Goal: Task Accomplishment & Management: Use online tool/utility

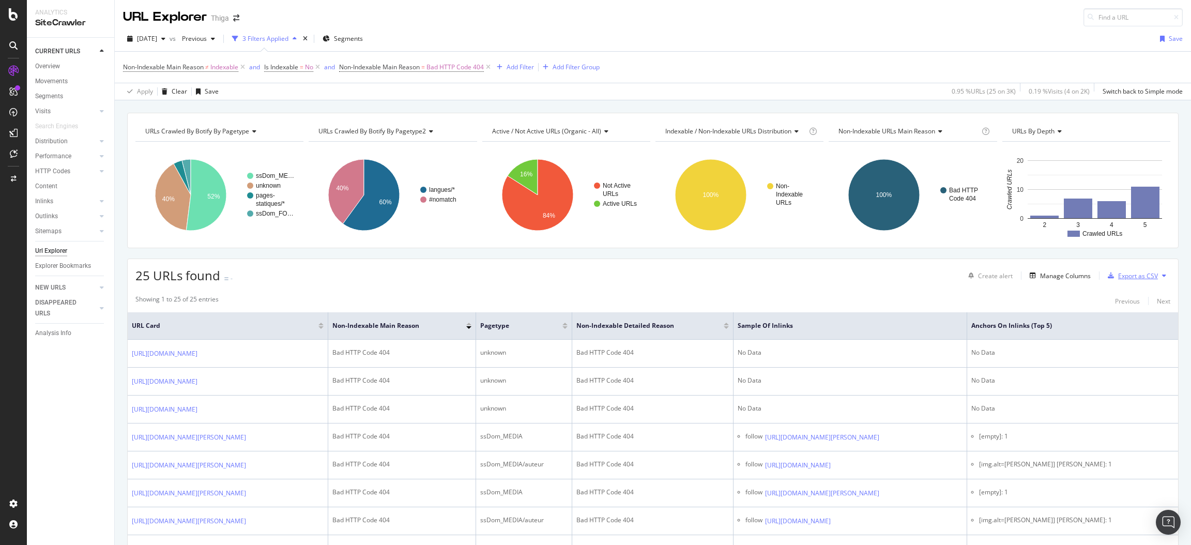
click at [1125, 274] on div "Export as CSV" at bounding box center [1138, 275] width 40 height 9
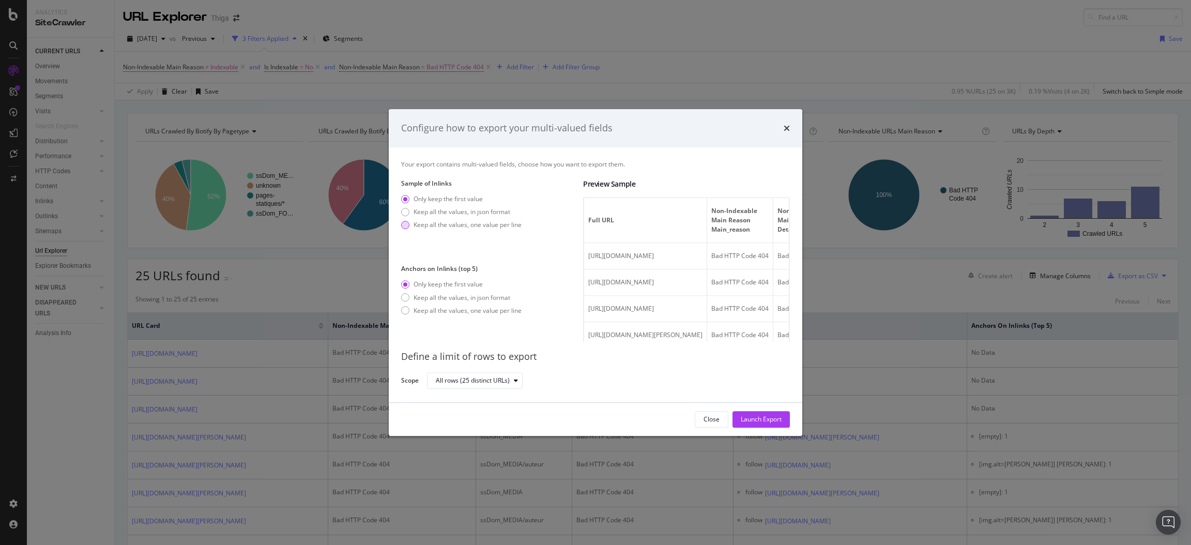
click at [482, 227] on div "Keep all the values, one value per line" at bounding box center [468, 224] width 108 height 9
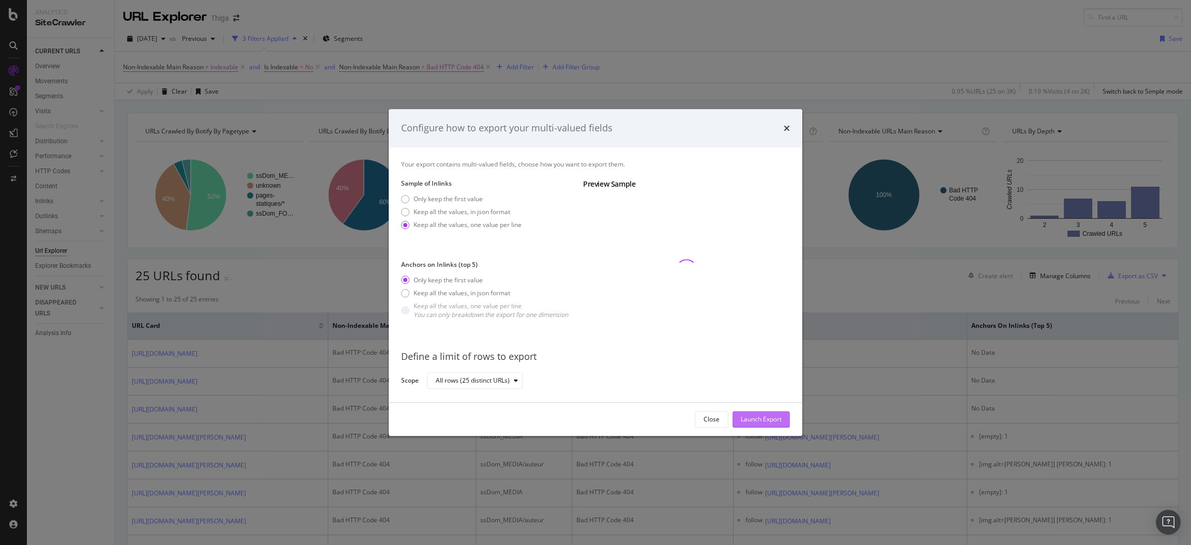
click at [767, 417] on div "Launch Export" at bounding box center [761, 419] width 41 height 9
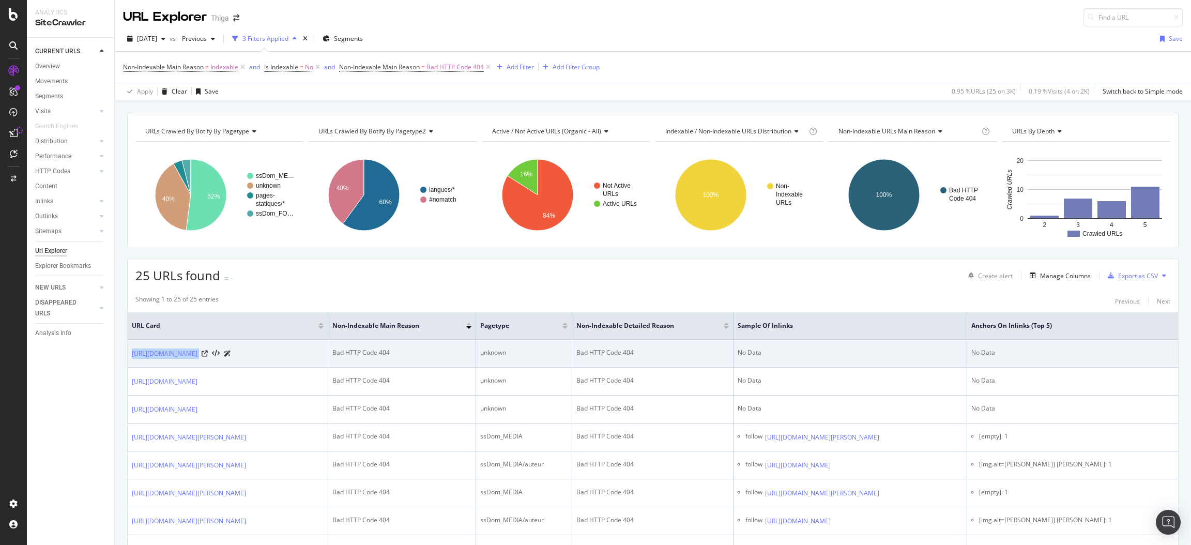
drag, startPoint x: 249, startPoint y: 362, endPoint x: 127, endPoint y: 361, distance: 122.5
click at [128, 361] on td "[URL][DOMAIN_NAME]" at bounding box center [228, 354] width 201 height 28
copy div "[URL][DOMAIN_NAME]"
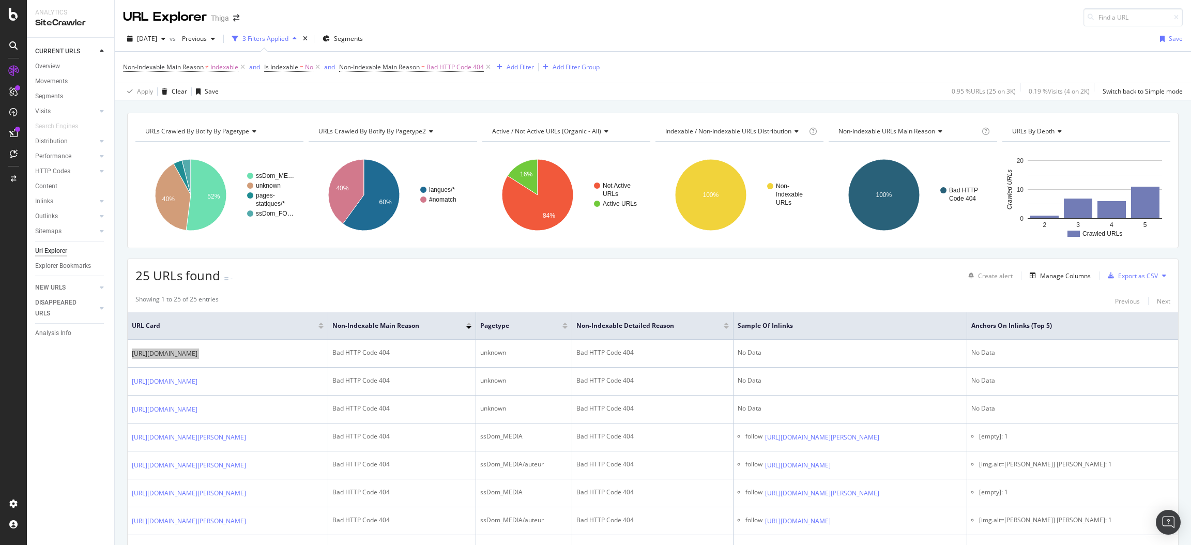
scroll to position [51, 0]
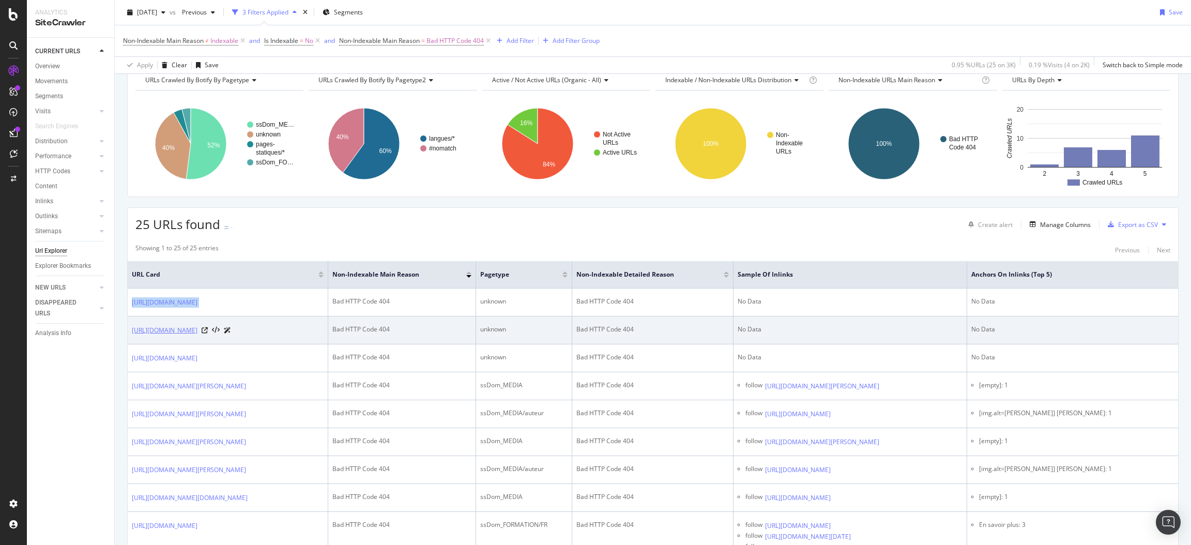
drag, startPoint x: 328, startPoint y: 337, endPoint x: 131, endPoint y: 334, distance: 197.0
click at [131, 334] on td "[URL][DOMAIN_NAME]" at bounding box center [228, 330] width 201 height 28
copy link "[URL][DOMAIN_NAME]"
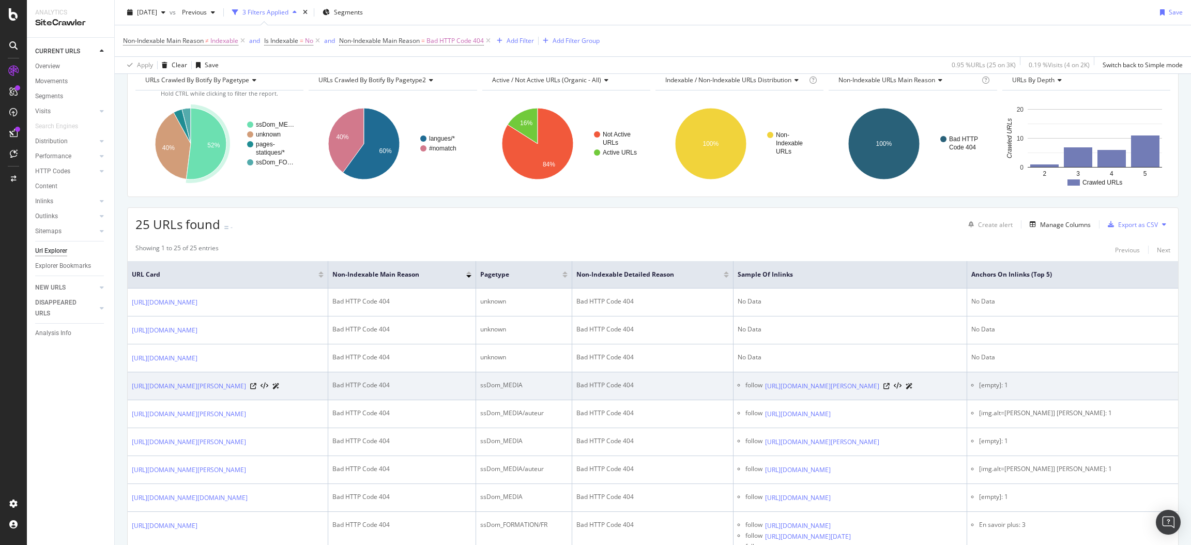
click at [275, 397] on td "[URL][DOMAIN_NAME][PERSON_NAME]" at bounding box center [228, 386] width 201 height 28
drag, startPoint x: 286, startPoint y: 395, endPoint x: 241, endPoint y: 391, distance: 45.2
click at [241, 391] on td "[URL][DOMAIN_NAME][PERSON_NAME]" at bounding box center [228, 386] width 201 height 28
copy div "/[PERSON_NAME]"
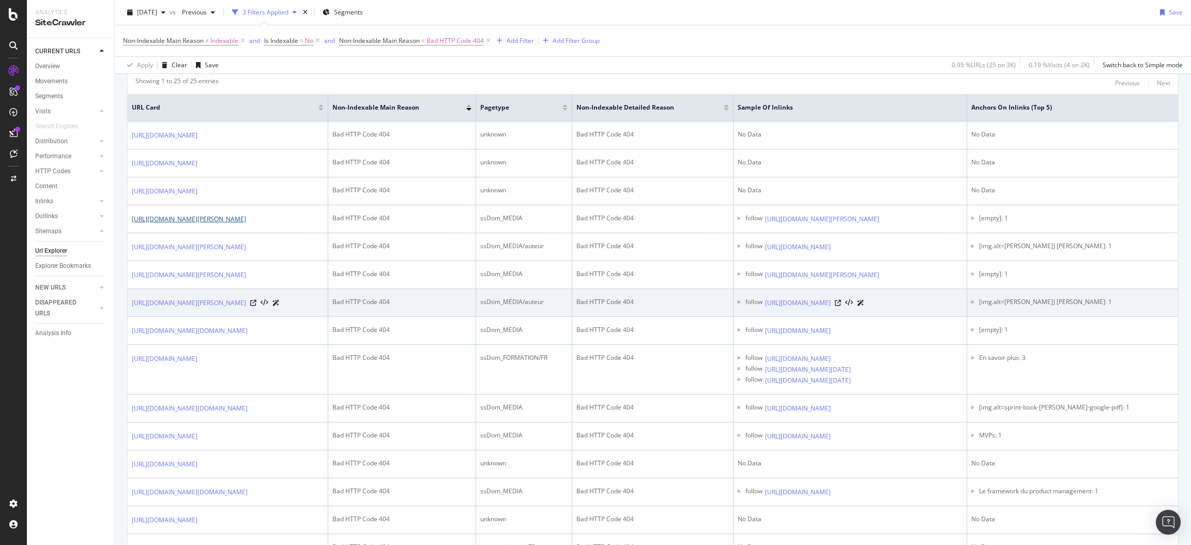
scroll to position [258, 0]
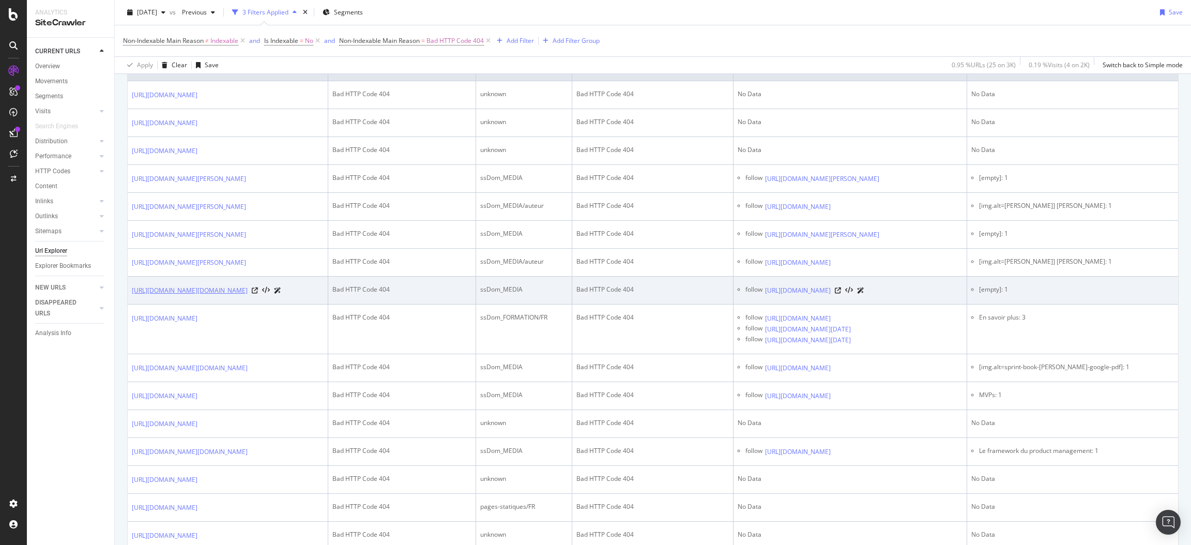
drag, startPoint x: 129, startPoint y: 296, endPoint x: 142, endPoint y: 309, distance: 17.9
click at [142, 305] on td "[URL][DOMAIN_NAME][DOMAIN_NAME]" at bounding box center [228, 291] width 201 height 28
copy link "[URL][DOMAIN_NAME][DOMAIN_NAME]"
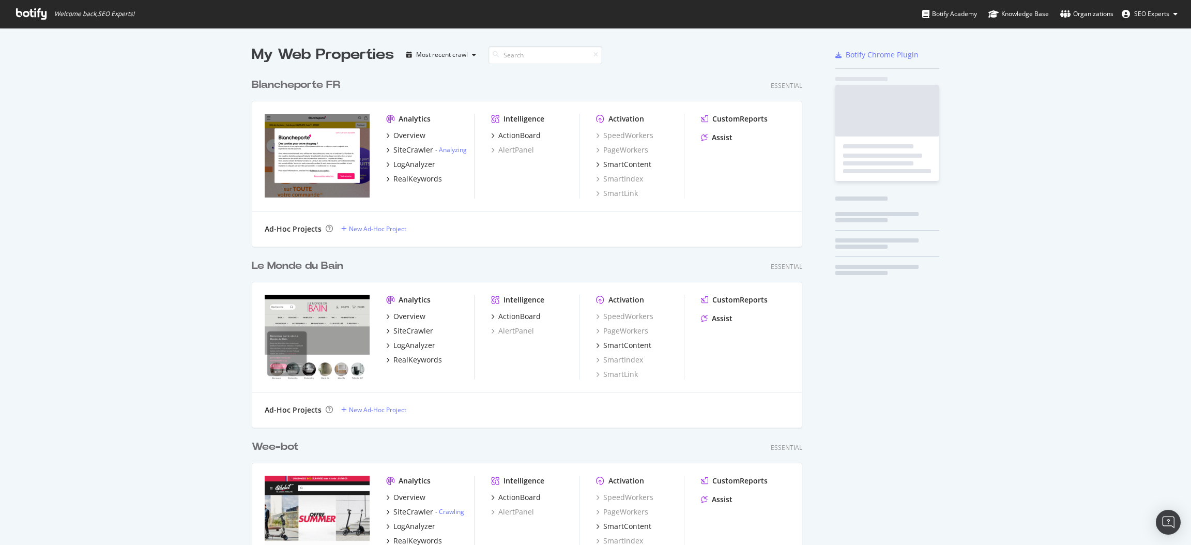
scroll to position [3886, 547]
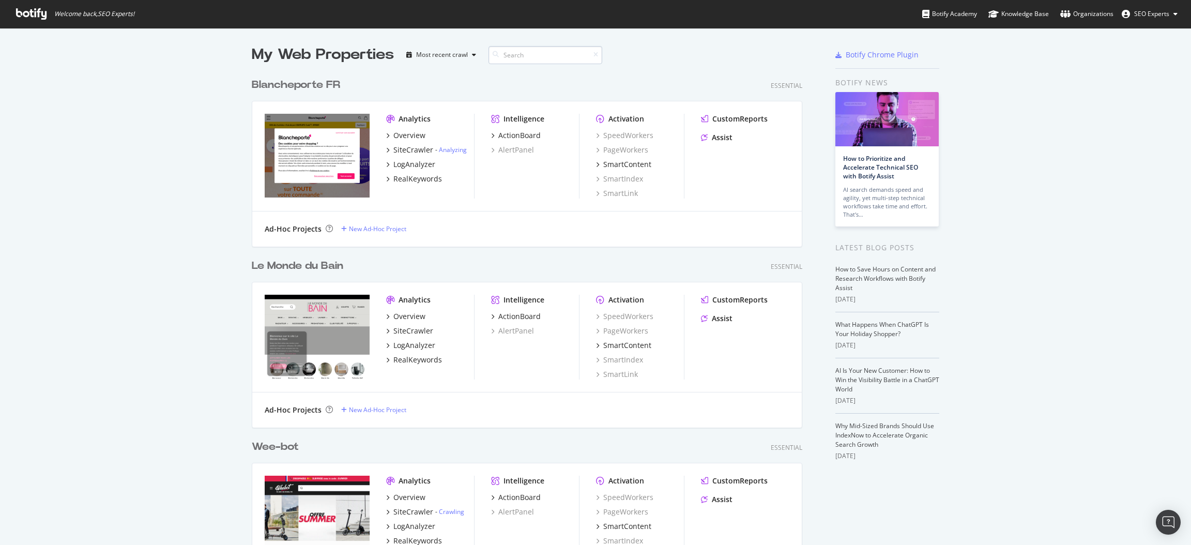
click at [541, 53] on input at bounding box center [546, 55] width 114 height 18
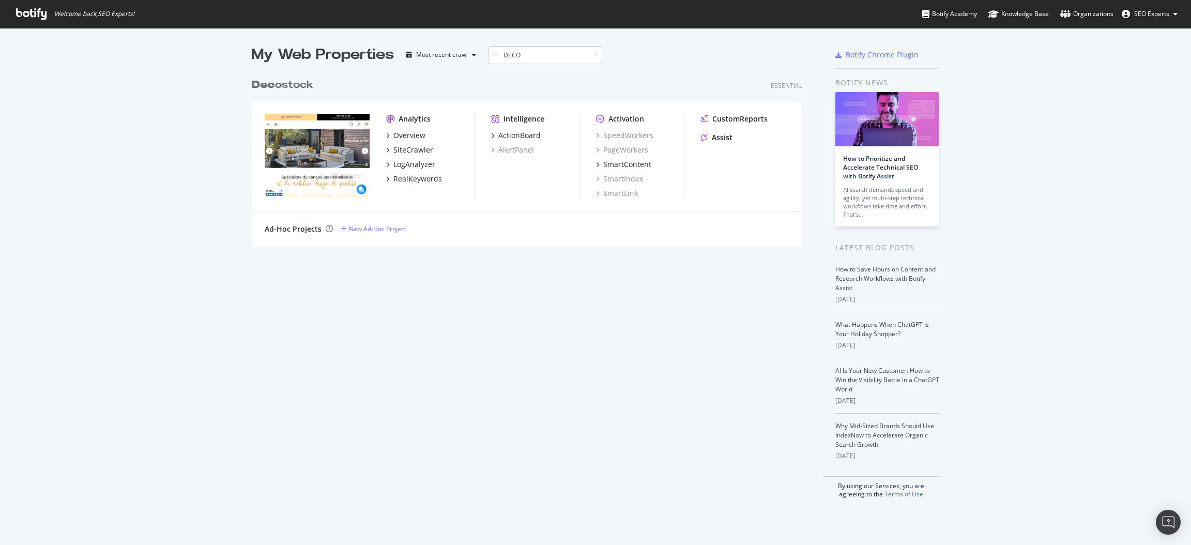
scroll to position [169, 547]
type input "DECOS"
click at [407, 145] on div "SiteCrawler" at bounding box center [413, 150] width 40 height 10
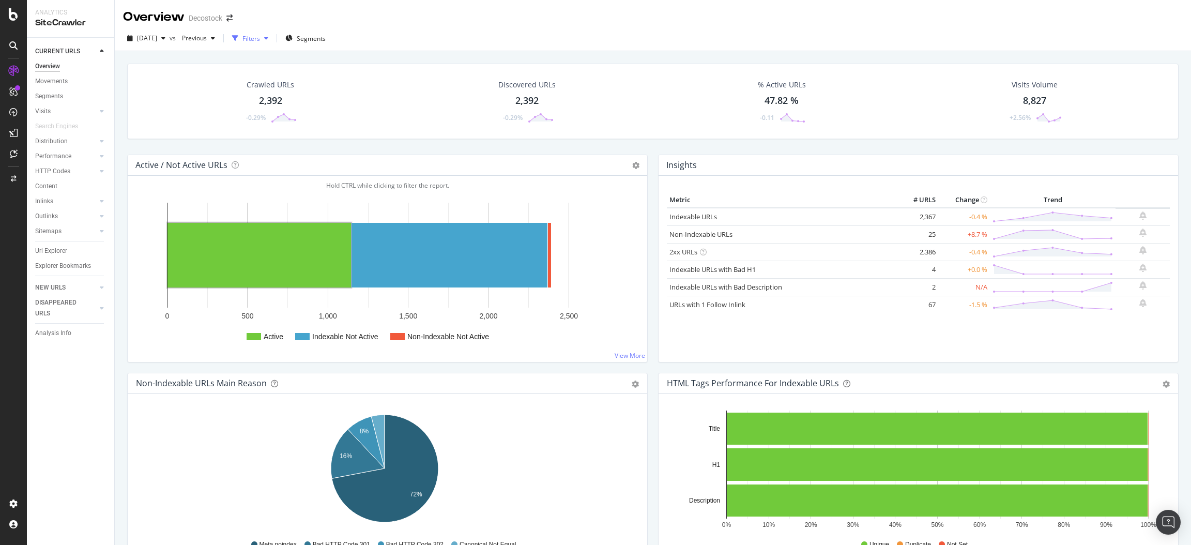
click at [260, 40] on div "Filters" at bounding box center [251, 38] width 18 height 9
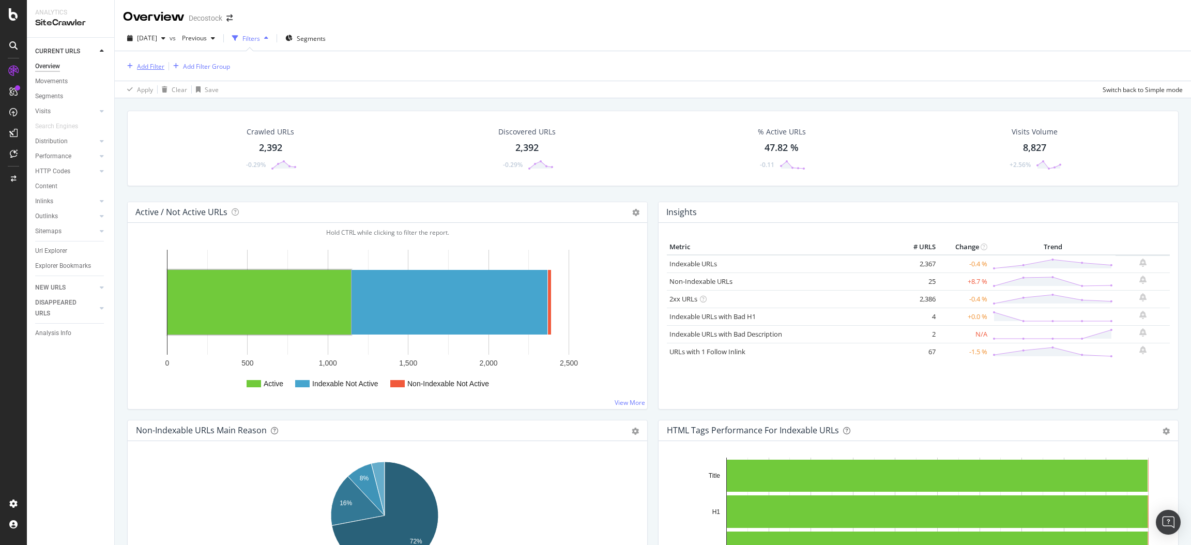
click at [140, 64] on div "Add Filter" at bounding box center [150, 66] width 27 height 9
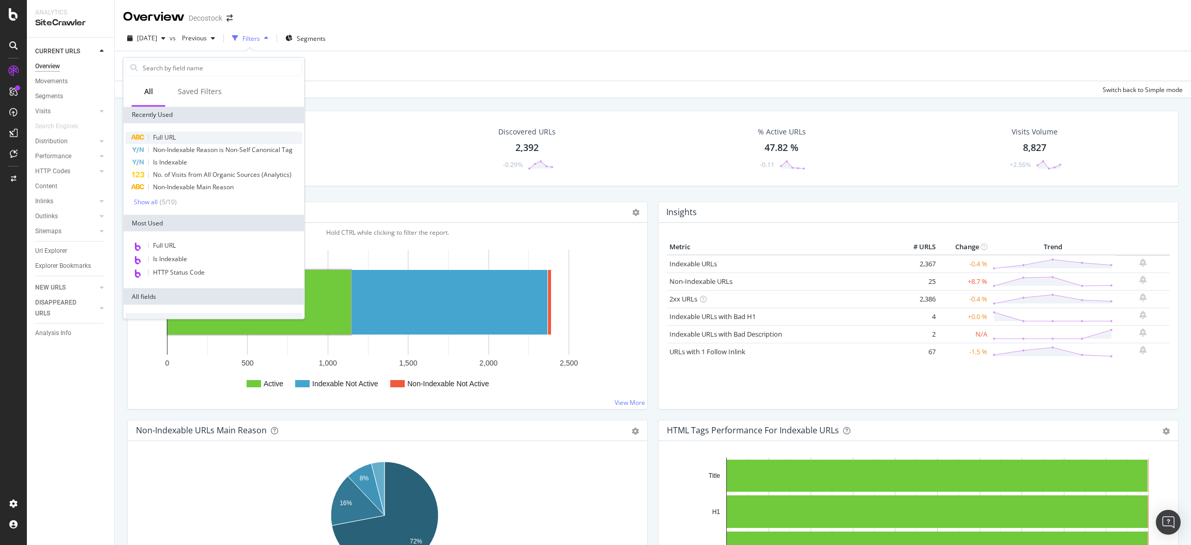
click at [168, 139] on span "Full URL" at bounding box center [164, 137] width 23 height 9
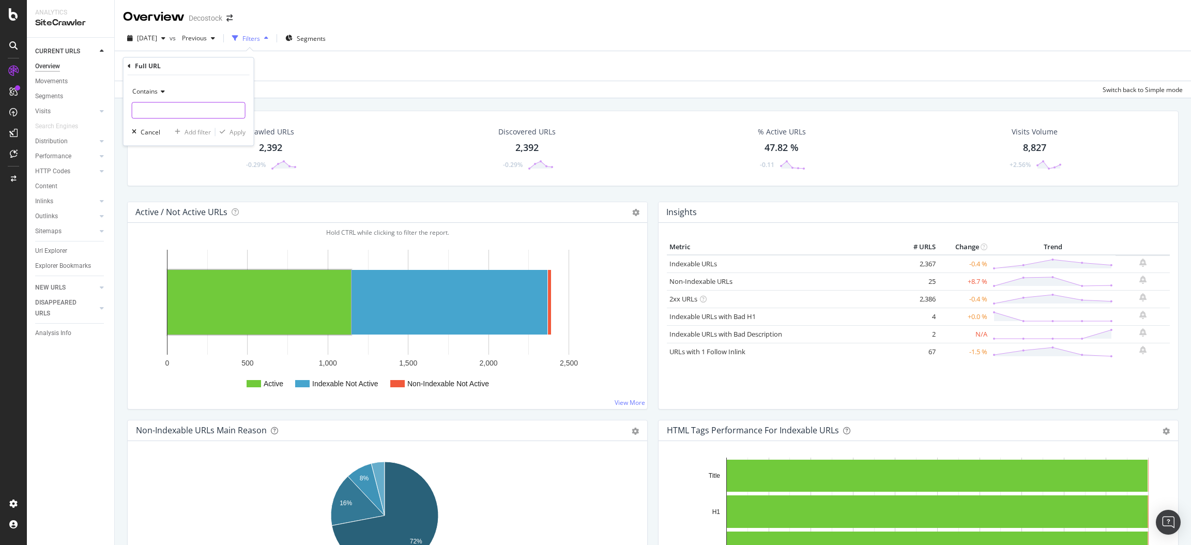
click at [189, 107] on input "text" at bounding box center [188, 110] width 113 height 17
paste input "www.decostock.fr/115-canape-convertible-couchage-quotidien?page=3 39"
type input "www.decostock.fr/115-canape-convertible-couchage-quotidien?page=3 39"
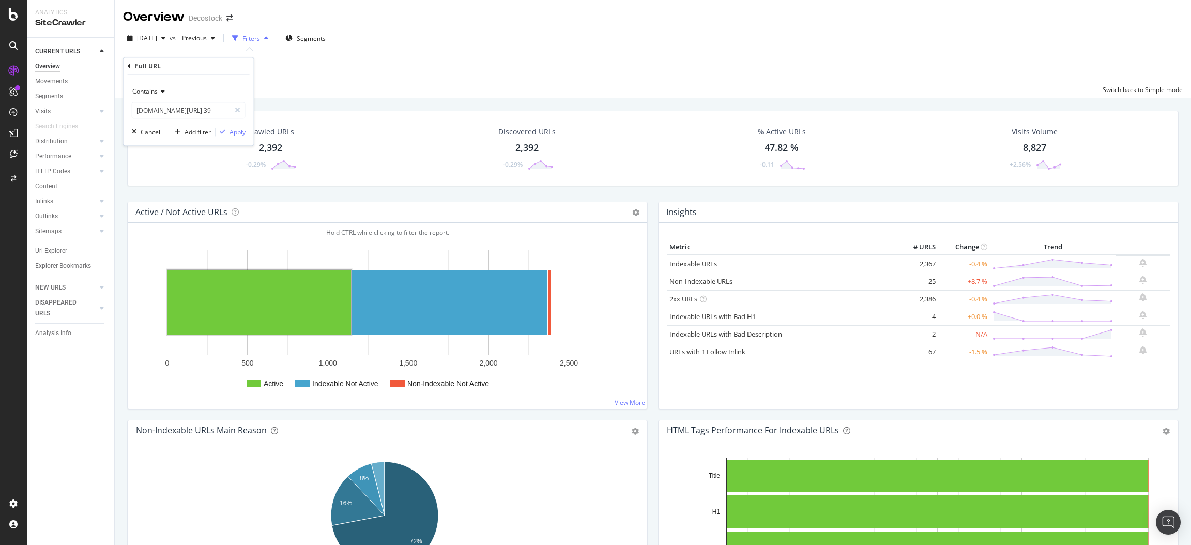
click at [232, 126] on div "Contains www.decostock.fr/115-canape-convertible-couchage-quotidien?page=3 39 C…" at bounding box center [189, 110] width 130 height 70
click at [234, 133] on div "Apply" at bounding box center [238, 132] width 16 height 9
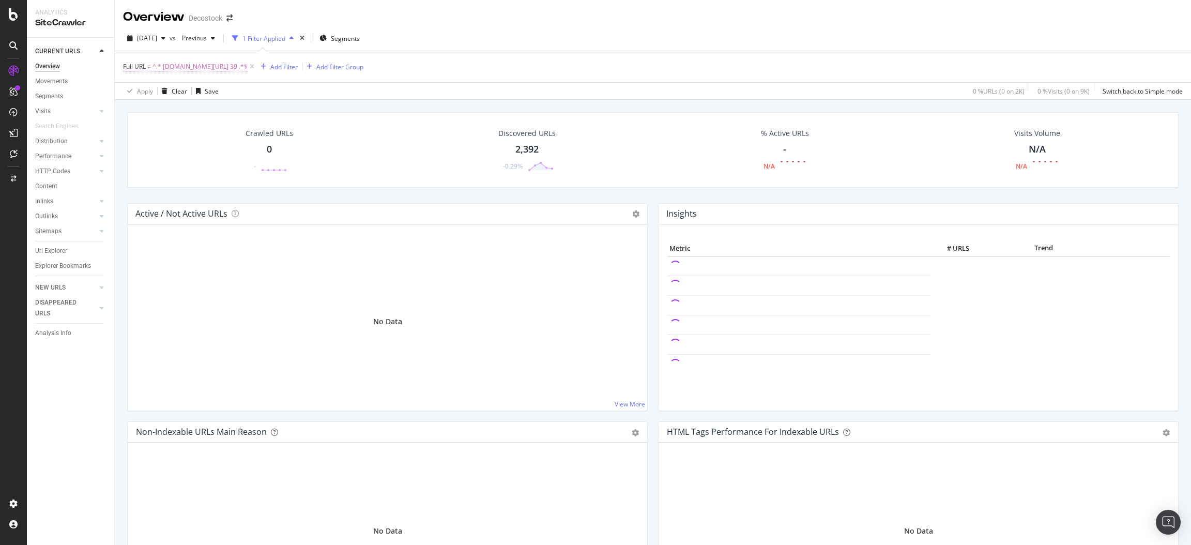
click at [248, 65] on span "^.* www.decostock.fr/115-canape-convertible-couchage-quotidien?page=3 39 .*$" at bounding box center [200, 66] width 95 height 14
click at [207, 111] on input "www.decostock.fr/115-canape-convertible-couchage-quotidien?page=3 39" at bounding box center [181, 109] width 98 height 17
drag, startPoint x: 207, startPoint y: 111, endPoint x: 240, endPoint y: 111, distance: 33.6
click at [240, 111] on div "www.decostock.fr/115-canape-convertible-couchage-quotidien?page=3 39" at bounding box center [189, 109] width 114 height 17
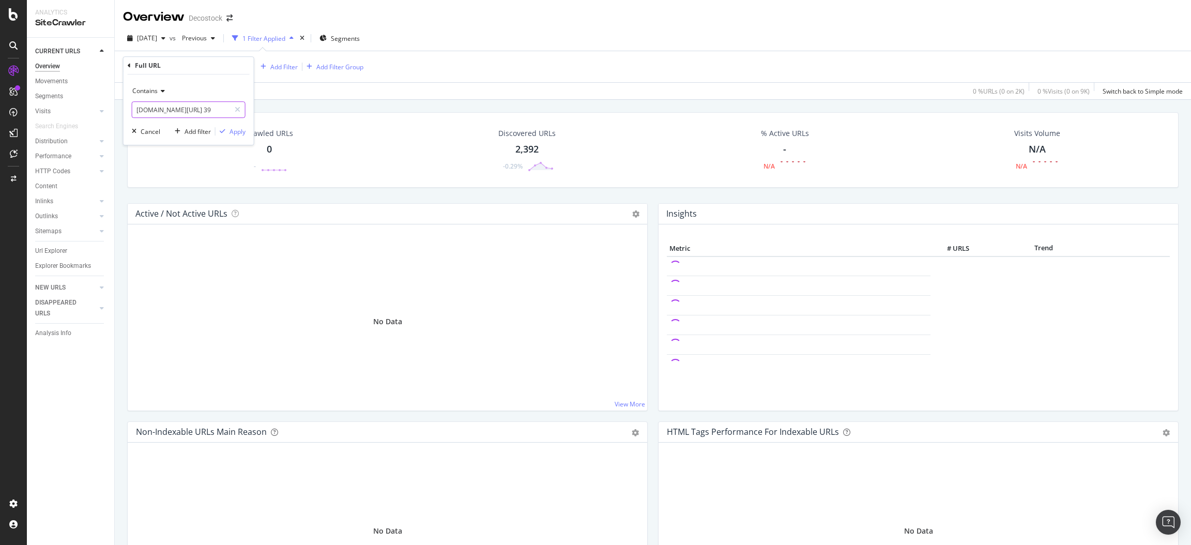
click at [209, 113] on input "www.decostock.fr/115-canape-convertible-couchage-quotidien?page=3 39" at bounding box center [181, 109] width 98 height 17
click at [216, 111] on input "www.decostock.fr/115-canape-convertible-couchage-quotidien?page=3 39" at bounding box center [181, 109] width 98 height 17
type input "www.decostock.fr/115-canape-convertible-couchage-quotidien?page=3"
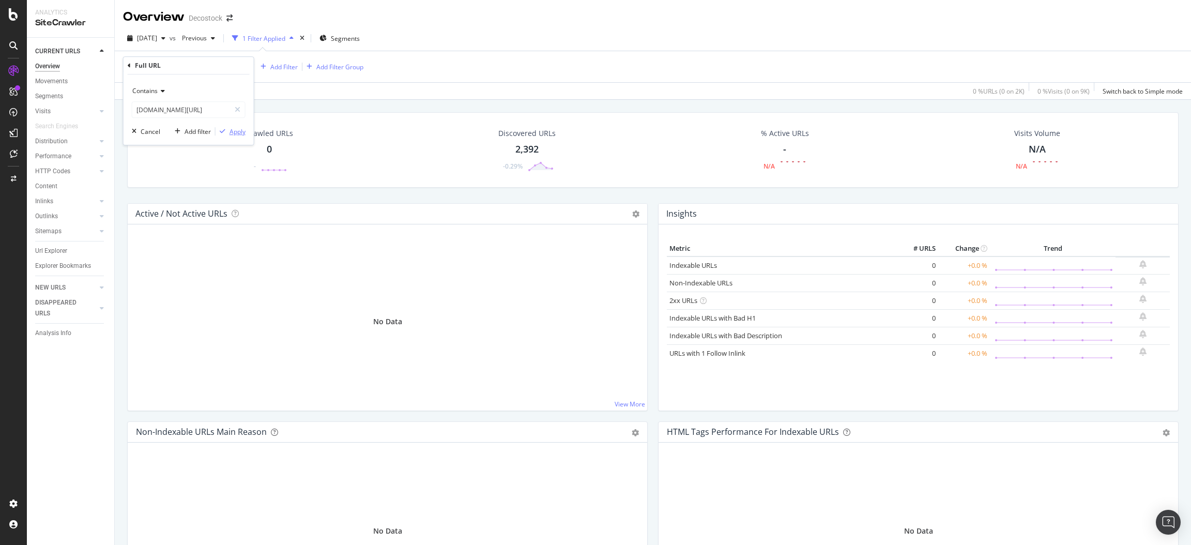
click at [235, 133] on div "Apply" at bounding box center [238, 131] width 16 height 9
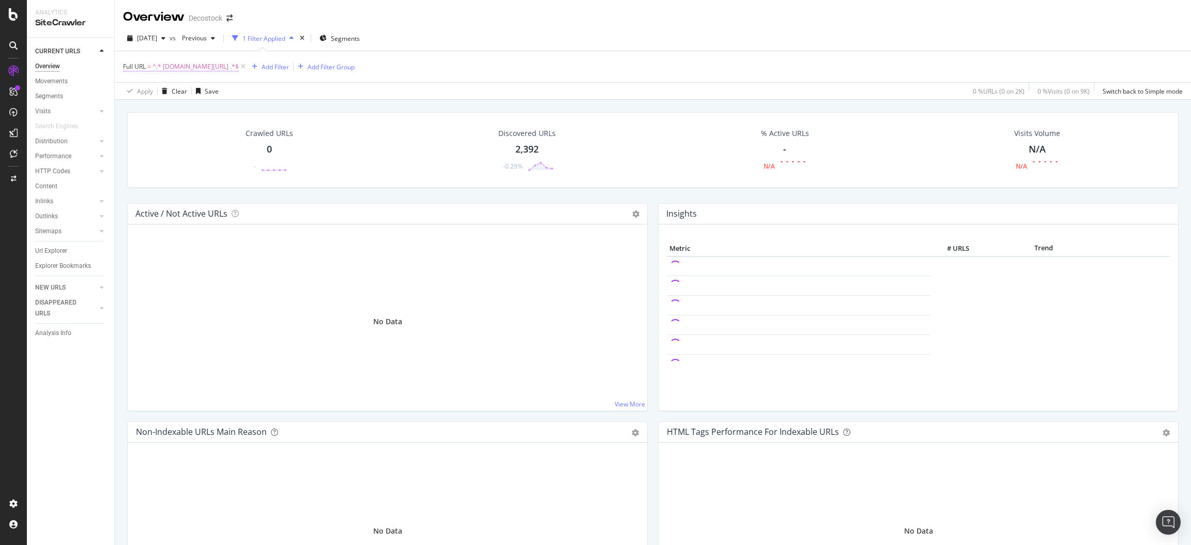
click at [239, 67] on span "^.* www.decostock.fr/115-canape-convertible-couchage-quotidien?page=3 .*$" at bounding box center [196, 66] width 86 height 14
click at [190, 112] on input "www.decostock.fr/115-canape-convertible-couchage-quotidien?page=3" at bounding box center [181, 109] width 98 height 17
drag, startPoint x: 191, startPoint y: 111, endPoint x: 241, endPoint y: 111, distance: 50.1
click at [241, 111] on div "www.decostock.fr/115-canape-convertible-couchage-quotidien?page=3" at bounding box center [189, 109] width 114 height 17
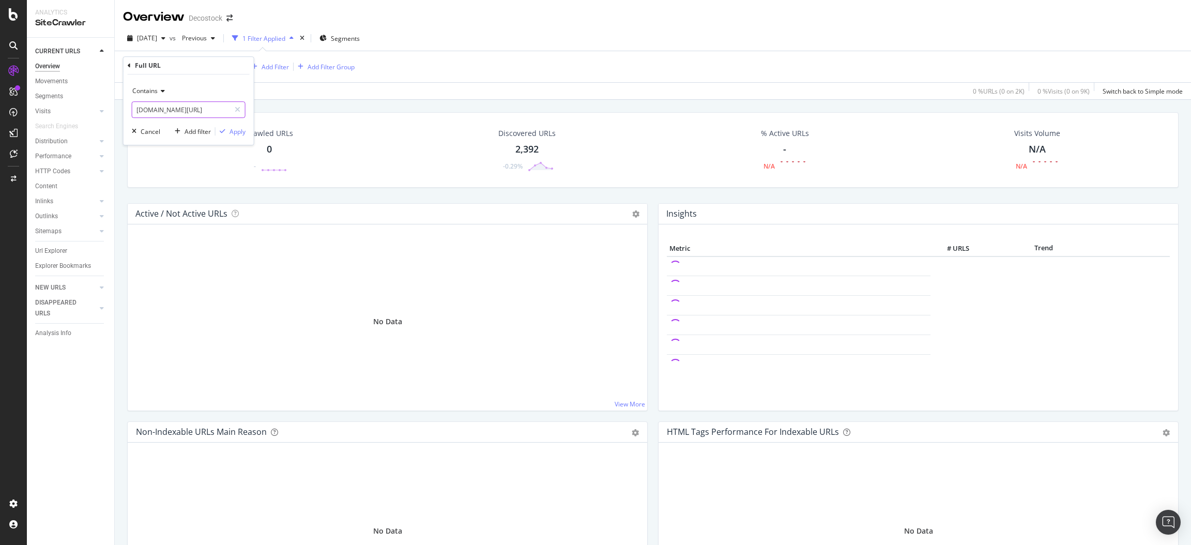
click at [207, 107] on input "www.decostock.fr/115-canape-convertible-couchage-quotidien?page=3" at bounding box center [181, 109] width 98 height 17
type input "www.decostock.fr/115-canape-convertible-couchage-quotidien"
click at [240, 132] on div "Apply" at bounding box center [238, 131] width 16 height 9
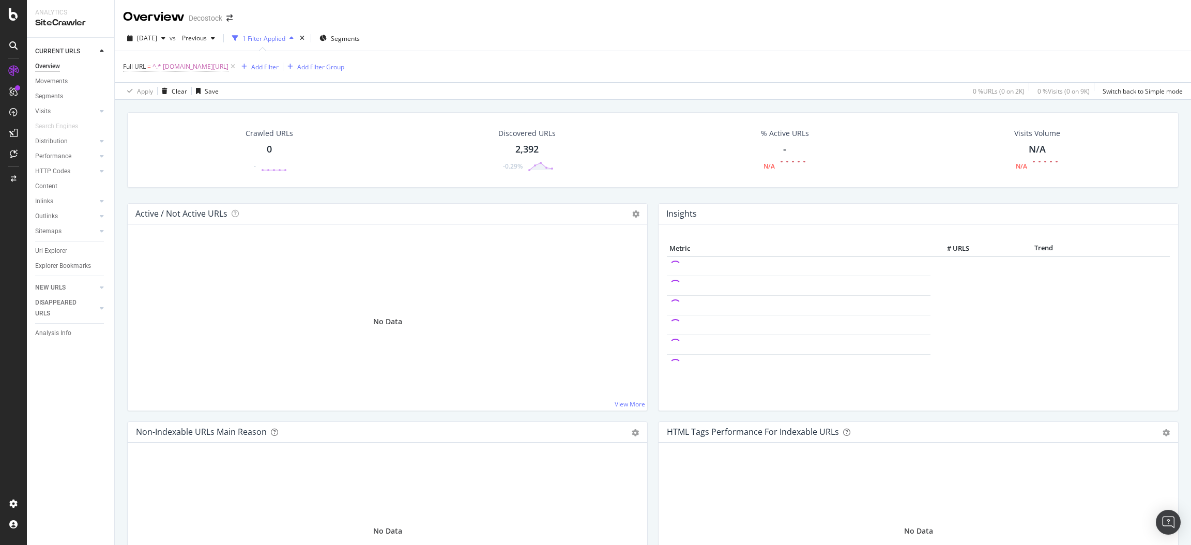
click at [581, 24] on div "Overview Decostock" at bounding box center [653, 13] width 1076 height 26
click at [229, 68] on span "^.* www.decostock.fr/115-canape-convertible-couchage-quotidien.*$" at bounding box center [191, 66] width 76 height 14
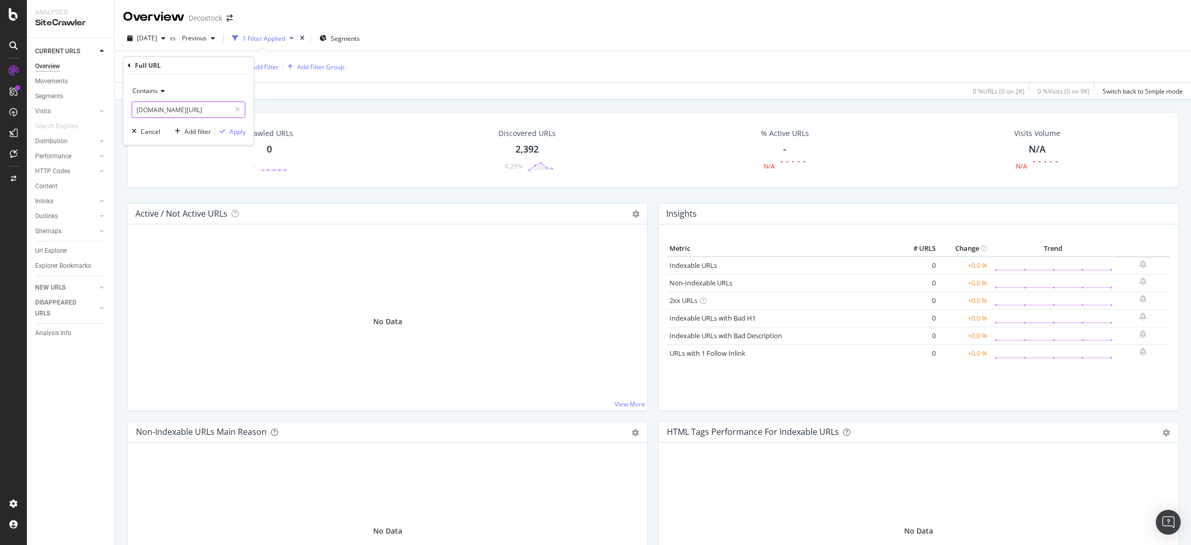
click at [200, 110] on input "www.decostock.fr/115-canape-convertible-couchage-quotidien" at bounding box center [181, 109] width 98 height 17
click at [194, 109] on input "www.decostock.fr/115-canape-convertible-couchage-quotidien" at bounding box center [181, 109] width 98 height 17
drag, startPoint x: 193, startPoint y: 109, endPoint x: 262, endPoint y: 109, distance: 68.8
click at [262, 109] on body "Analytics SiteCrawler CURRENT URLS Overview Movements Segments Visits Analysis …" at bounding box center [595, 272] width 1191 height 545
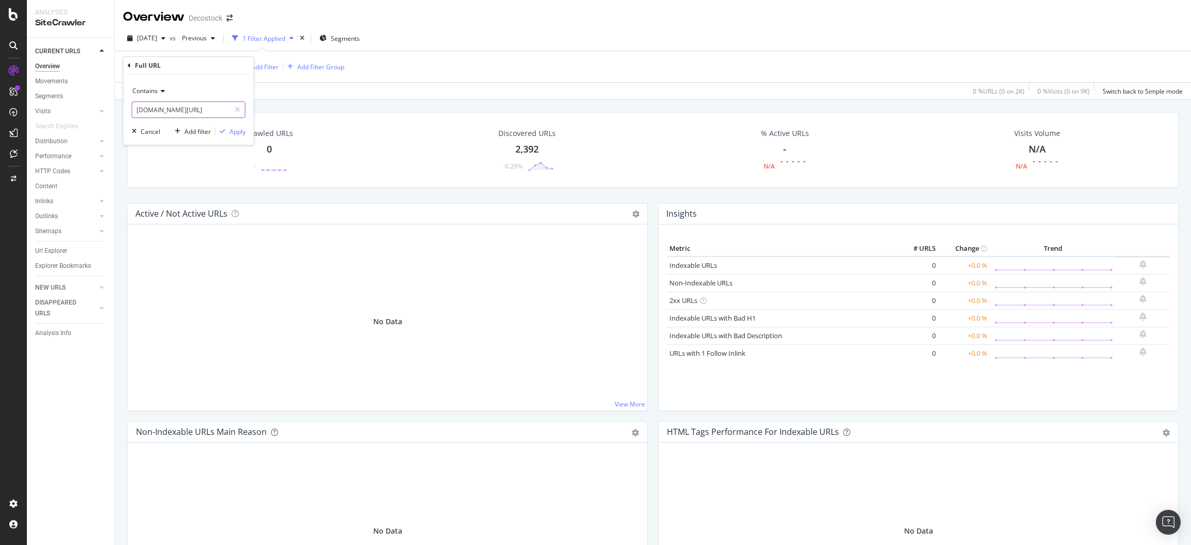
click at [193, 108] on input "www.decostock.fr/115-canape-convertible-couchage-quotidien" at bounding box center [181, 109] width 98 height 17
click at [234, 130] on div "Apply" at bounding box center [238, 131] width 16 height 9
click at [229, 65] on span "^.* www.decostock.fr/115-canape-convertible-couchage-quotidien.*$" at bounding box center [191, 66] width 76 height 14
click at [564, 24] on div "Overview Decostock" at bounding box center [653, 13] width 1076 height 26
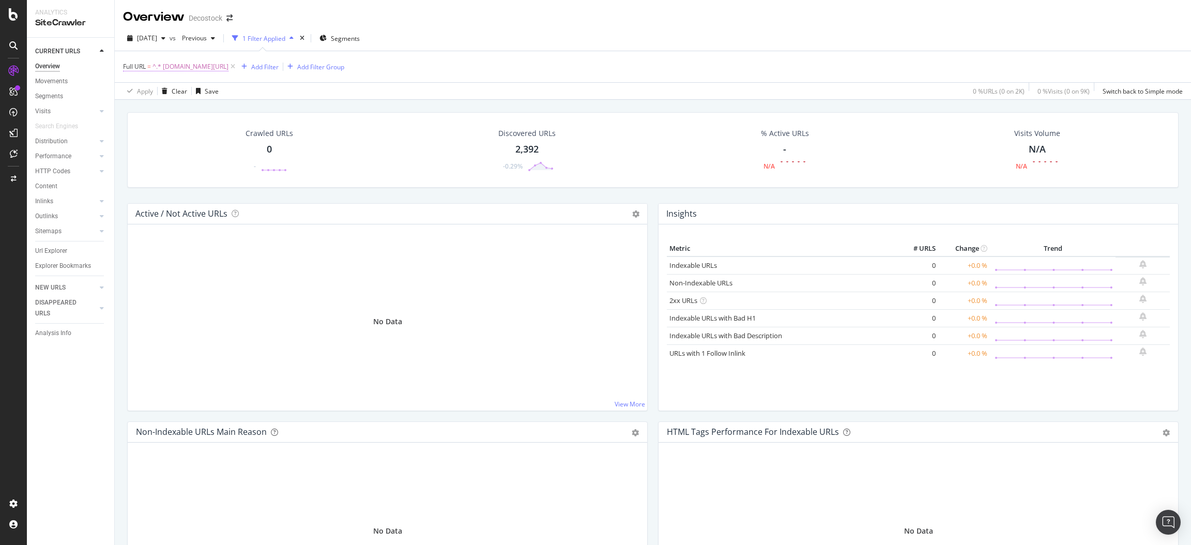
click at [229, 66] on span "^.* www.decostock.fr/115-canape-convertible-couchage-quotidien.*$" at bounding box center [191, 66] width 76 height 14
click at [200, 107] on input "www.decostock.fr/115-canape-convertible-couchage-quotidien" at bounding box center [181, 109] width 98 height 17
drag, startPoint x: 197, startPoint y: 109, endPoint x: 232, endPoint y: 109, distance: 34.1
click at [232, 109] on div "www.decostock.fr/115-canape-convertible-couchage-quotidien" at bounding box center [189, 109] width 114 height 17
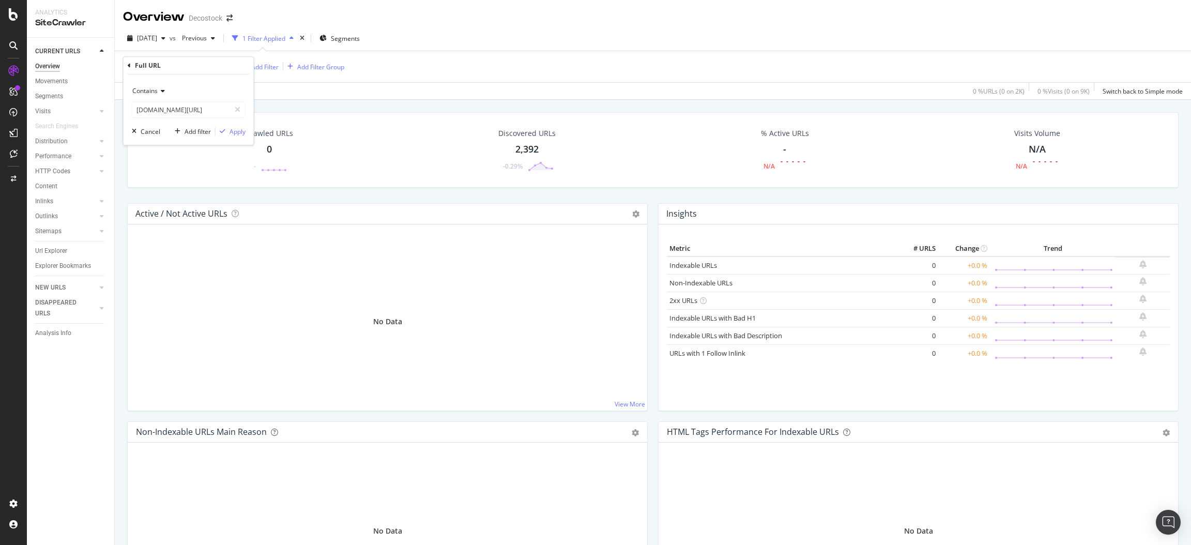
click at [566, 54] on div "Full URL = ^.* www.decostock.fr/115-canape-convertible-couchage-quotidien.*$ Ad…" at bounding box center [653, 66] width 1060 height 31
click at [229, 66] on span "^.* www.decostock.fr/115-canape-convertible-couchage-quotidien.*$" at bounding box center [191, 66] width 76 height 14
click at [210, 113] on input "www.decostock.fr/115-canape-convertible-couchage-quotidien" at bounding box center [181, 109] width 98 height 17
drag, startPoint x: 206, startPoint y: 111, endPoint x: 299, endPoint y: 114, distance: 93.1
click at [299, 114] on body "Analytics SiteCrawler CURRENT URLS Overview Movements Segments Visits Analysis …" at bounding box center [595, 272] width 1191 height 545
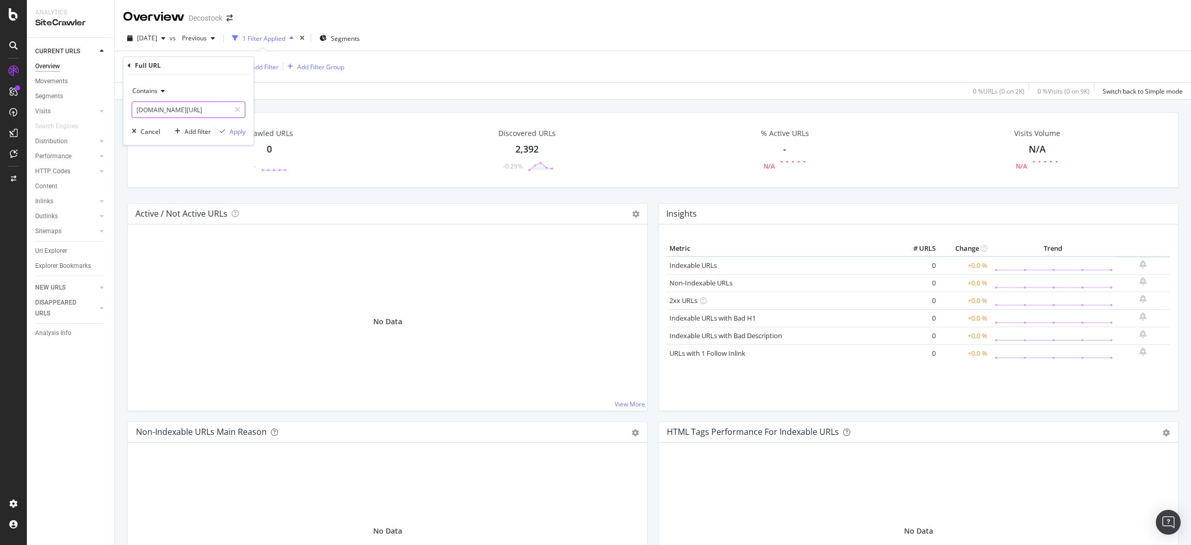
click at [193, 112] on input "www.decostock.fr/115-canape-convertible-couchage-quotidien" at bounding box center [181, 109] width 98 height 17
drag, startPoint x: 221, startPoint y: 109, endPoint x: 254, endPoint y: 109, distance: 33.1
click at [254, 109] on body "Analytics SiteCrawler CURRENT URLS Overview Movements Segments Visits Analysis …" at bounding box center [595, 272] width 1191 height 545
type input "www.decostock.fr/115-canap"
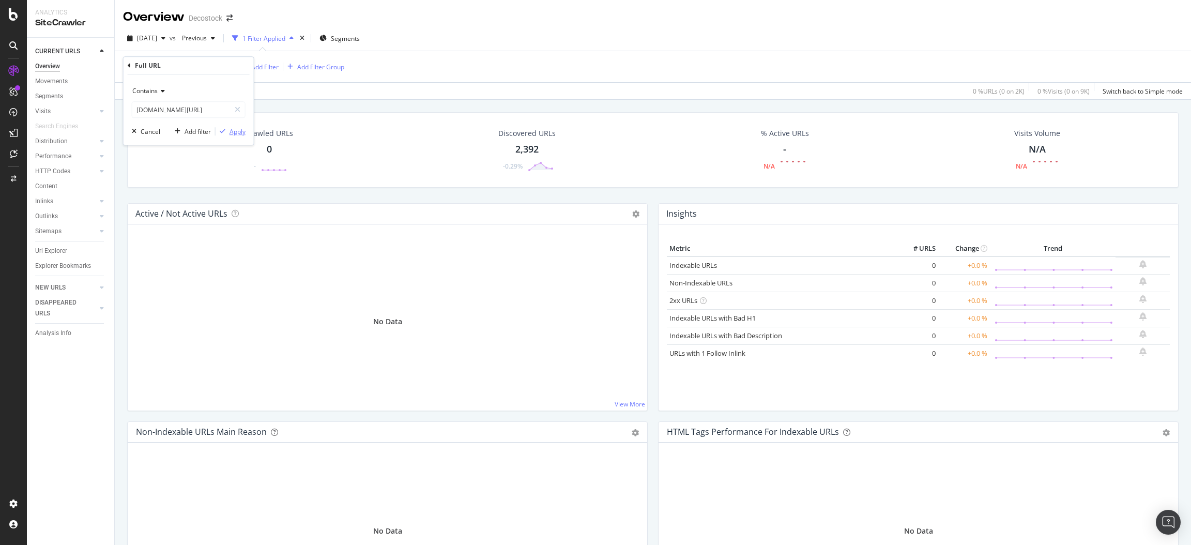
click at [237, 134] on div "Apply" at bounding box center [238, 131] width 16 height 9
